Goal: Task Accomplishment & Management: Manage account settings

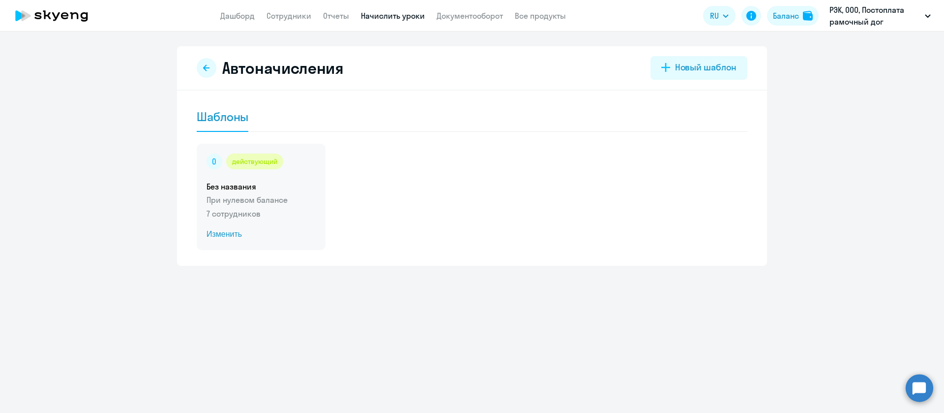
click at [303, 228] on span "Изменить" at bounding box center [261, 234] width 109 height 12
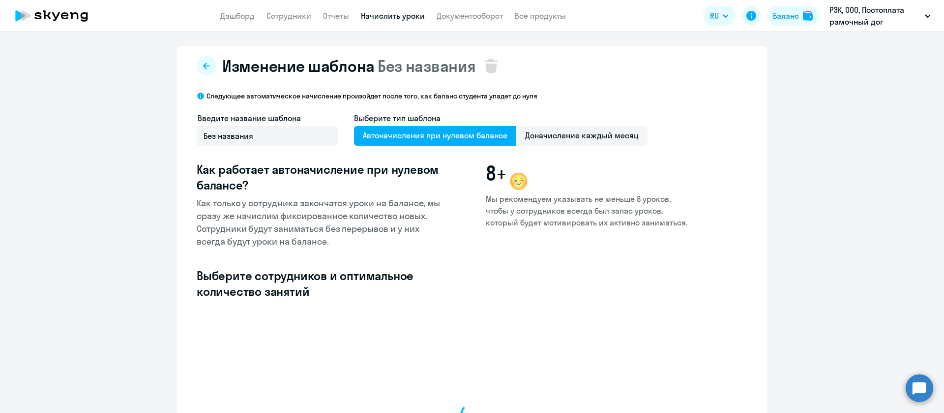
scroll to position [161, 0]
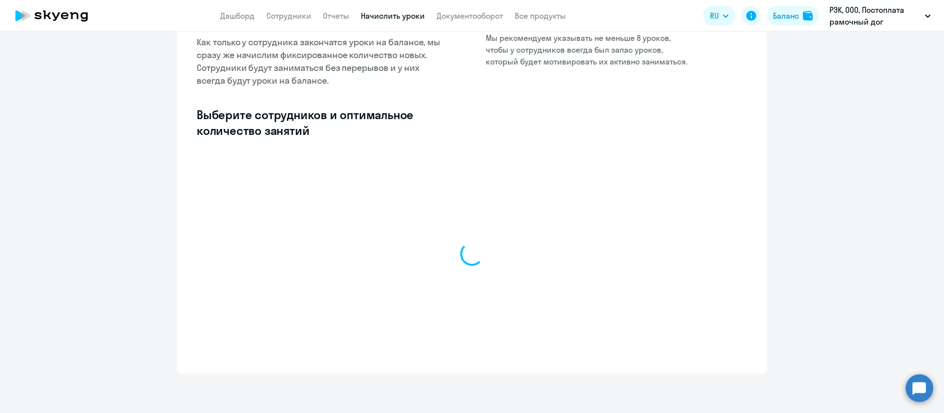
select select "10"
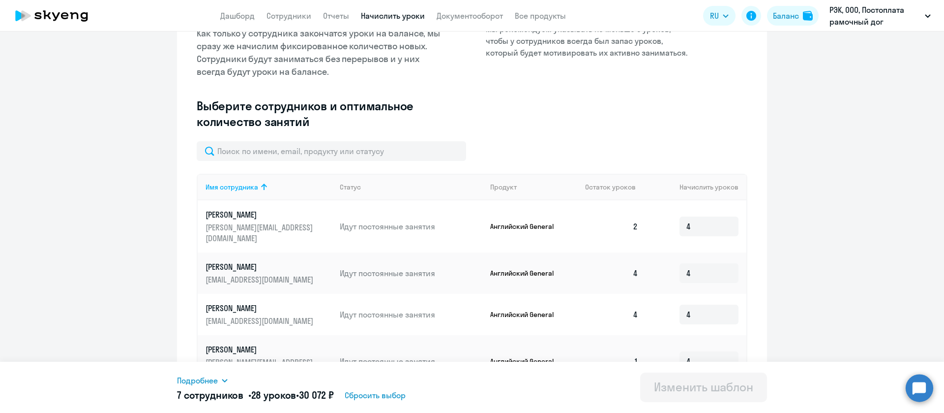
scroll to position [0, 0]
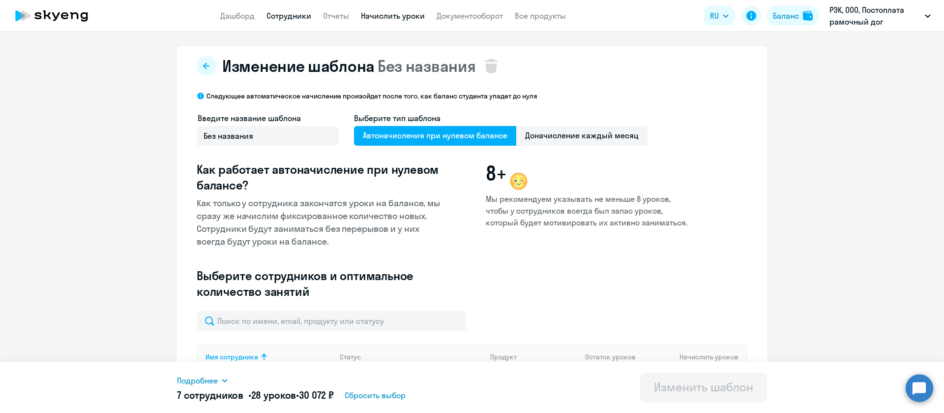
click at [290, 15] on link "Сотрудники" at bounding box center [288, 16] width 45 height 10
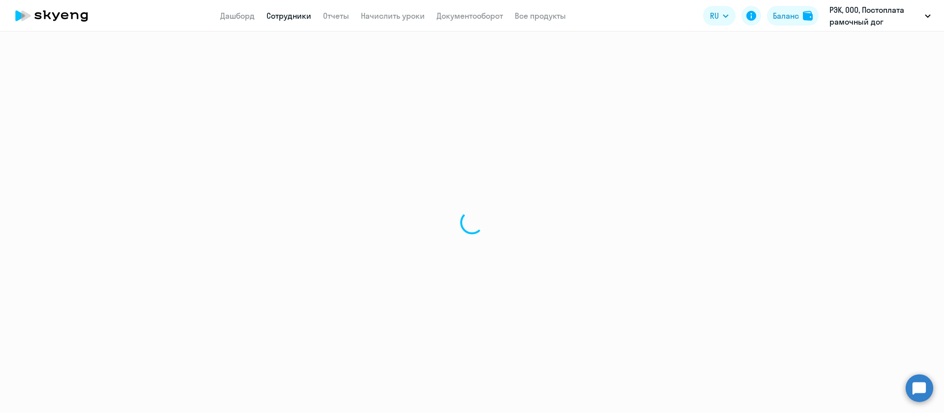
select select "30"
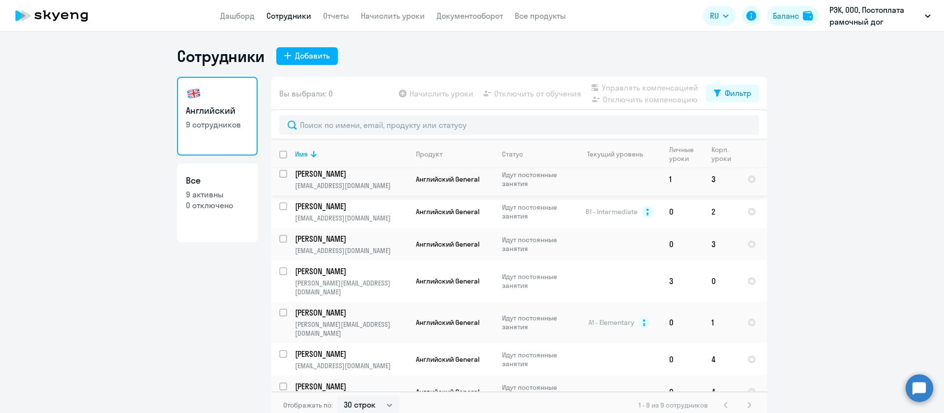
scroll to position [69, 0]
